Goal: Complete application form

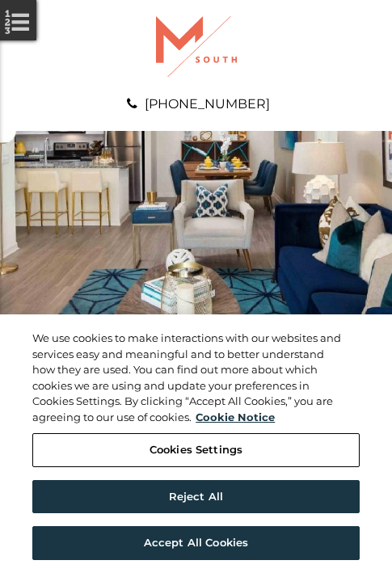
scroll to position [827, 0]
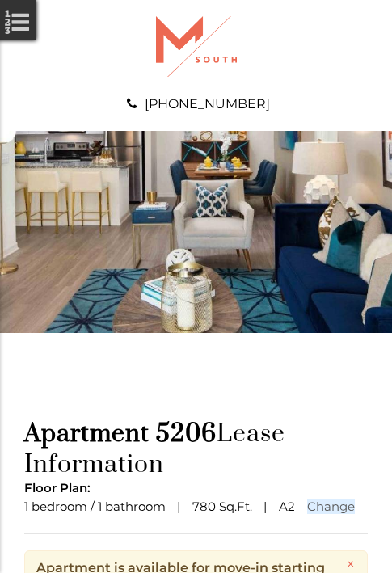
scroll to position [196, 0]
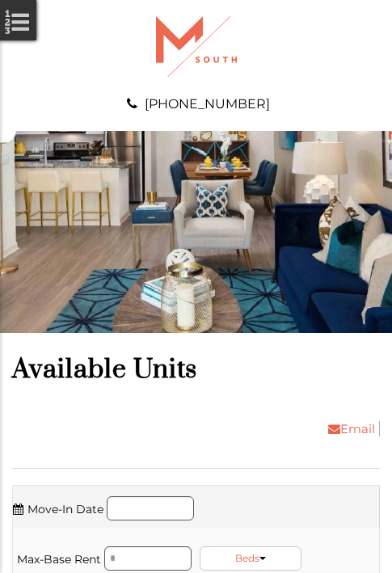
scroll to position [2413, 0]
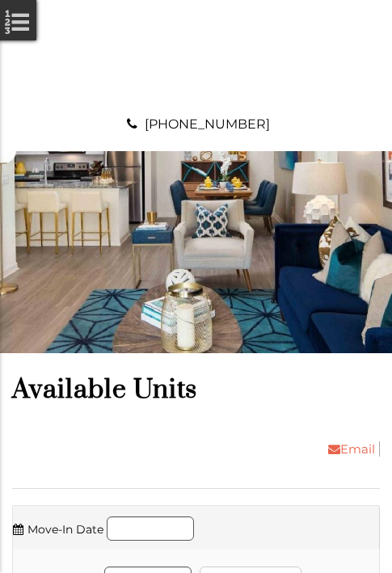
scroll to position [2689, 0]
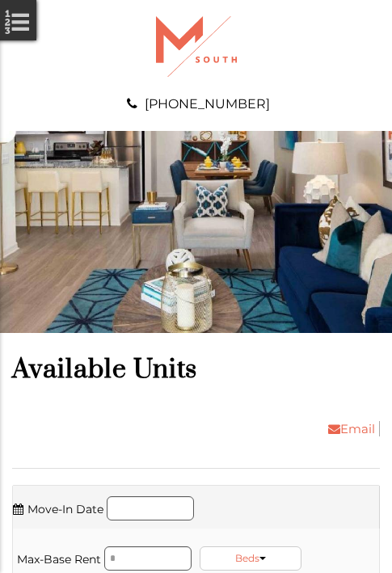
scroll to position [3240, 0]
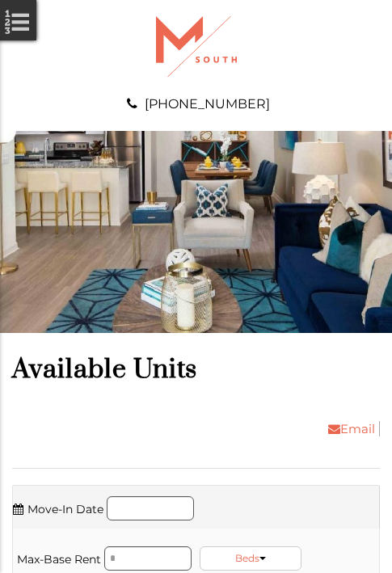
scroll to position [3619, 0]
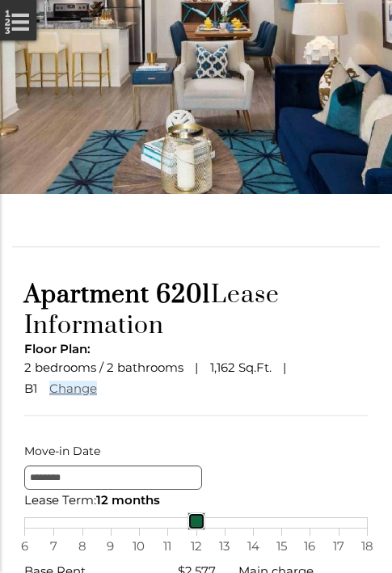
click at [196, 530] on link at bounding box center [197, 522] width 18 height 18
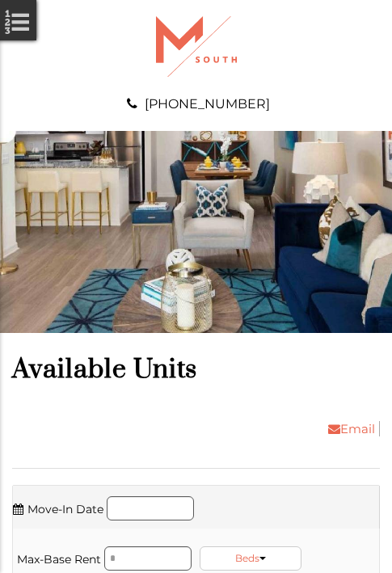
scroll to position [4171, 0]
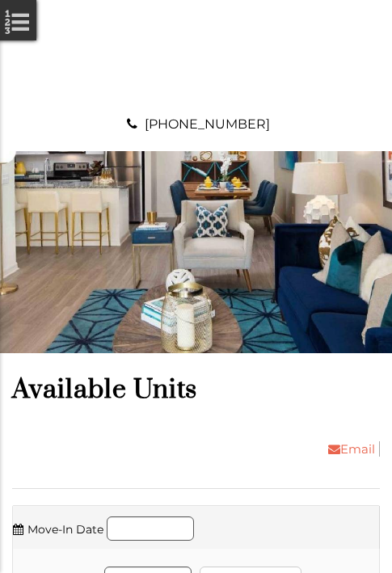
scroll to position [4447, 0]
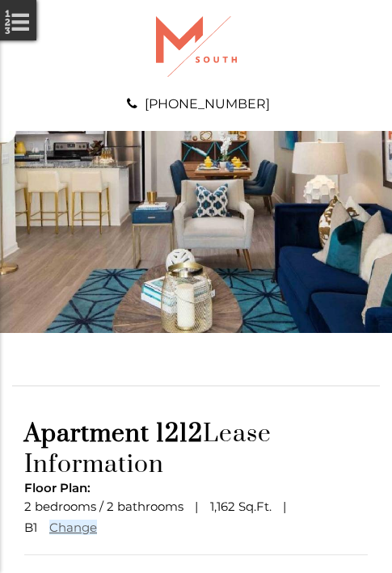
scroll to position [141, 0]
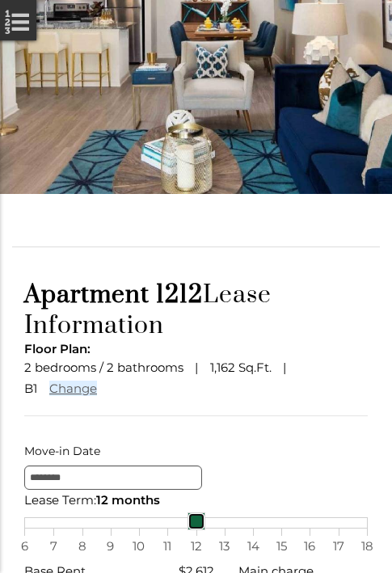
click at [196, 530] on link at bounding box center [197, 522] width 18 height 18
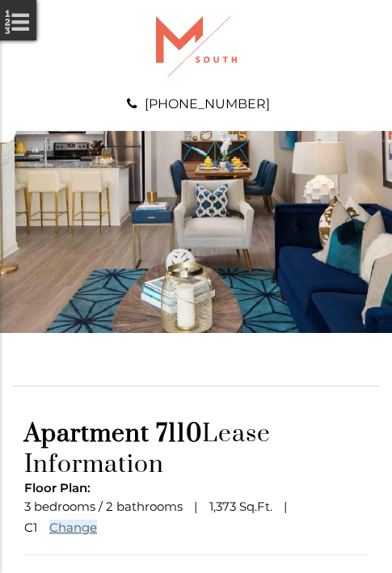
scroll to position [141, 0]
